Goal: Browse casually

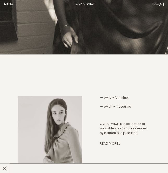
scroll to position [120, 0]
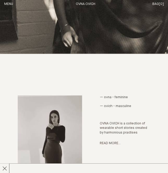
click at [12, 3] on button "Menu" at bounding box center [8, 4] width 9 height 4
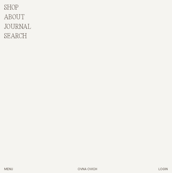
scroll to position [285, 0]
click at [11, 12] on ul "Shop ALL Chapter 22 Chapter 21 CORE DRESSES TOPS BOTTOMS SALE About Search" at bounding box center [44, 22] width 80 height 36
click at [13, 9] on p "Shop" at bounding box center [11, 8] width 15 height 8
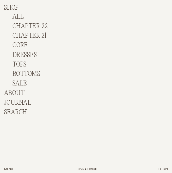
click at [18, 20] on link "ALL" at bounding box center [17, 16] width 11 height 7
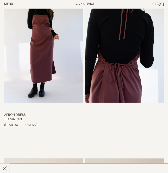
scroll to position [1512, 0]
